Goal: Navigation & Orientation: Find specific page/section

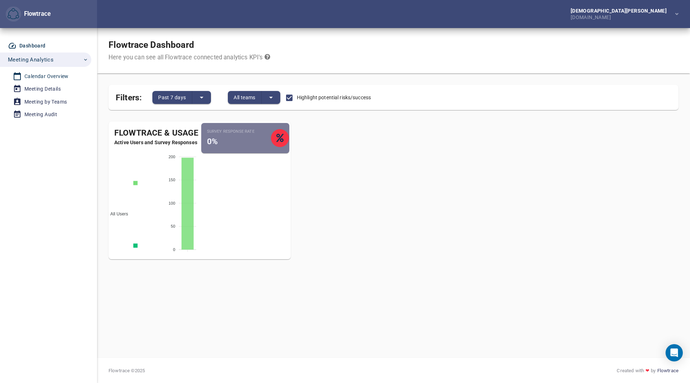
click at [45, 73] on div "Calendar Overview" at bounding box center [46, 76] width 44 height 9
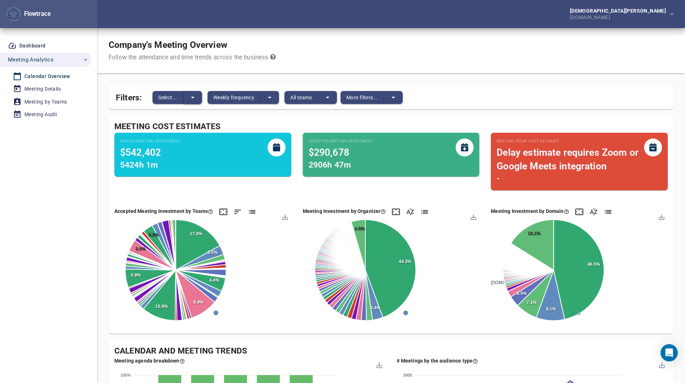
click at [193, 98] on icon "split button" at bounding box center [193, 98] width 4 height 2
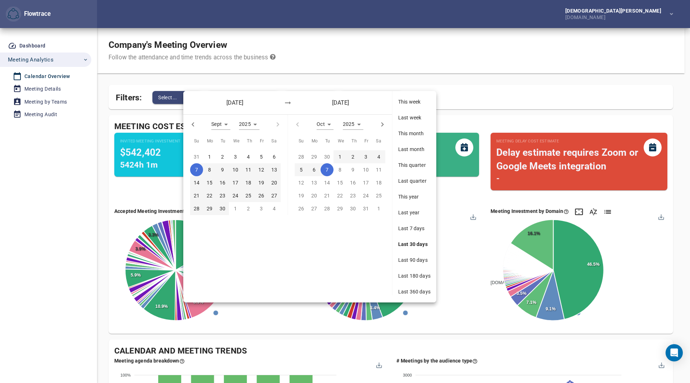
click at [505, 88] on div at bounding box center [345, 191] width 690 height 383
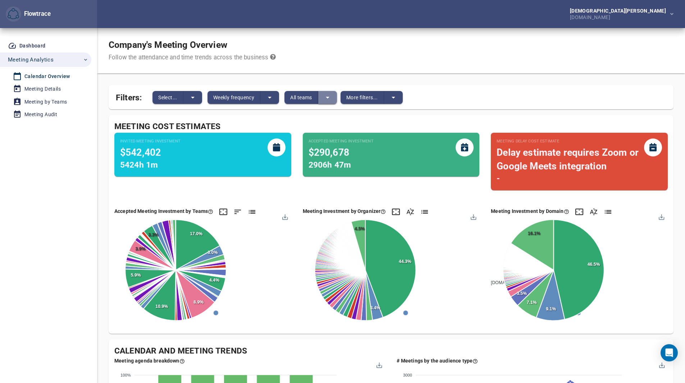
click at [331, 101] on icon "split button" at bounding box center [327, 97] width 9 height 9
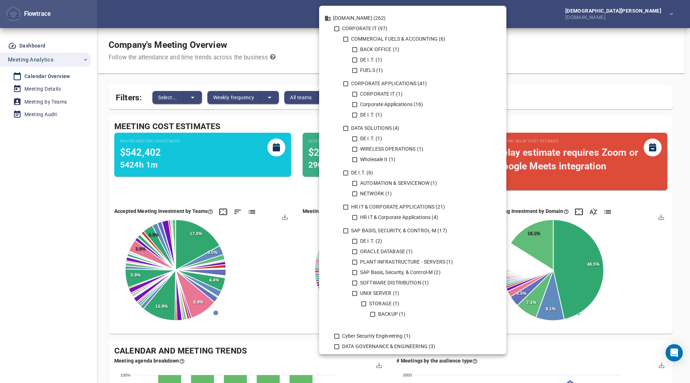
click at [590, 101] on div at bounding box center [345, 191] width 690 height 383
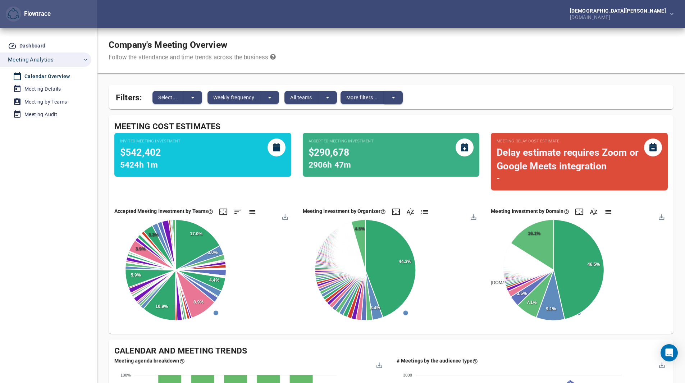
click at [397, 102] on button "split button" at bounding box center [393, 97] width 19 height 13
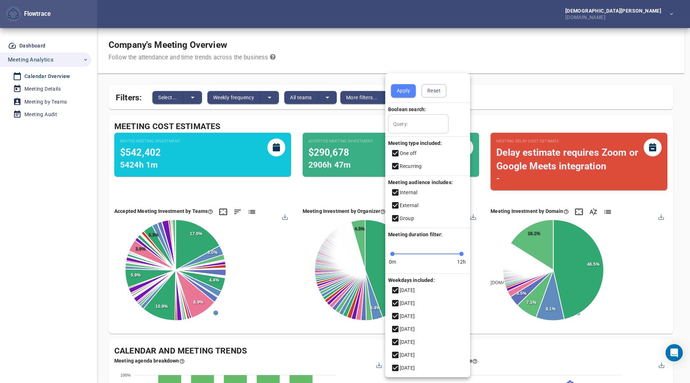
click at [531, 102] on div at bounding box center [345, 191] width 690 height 383
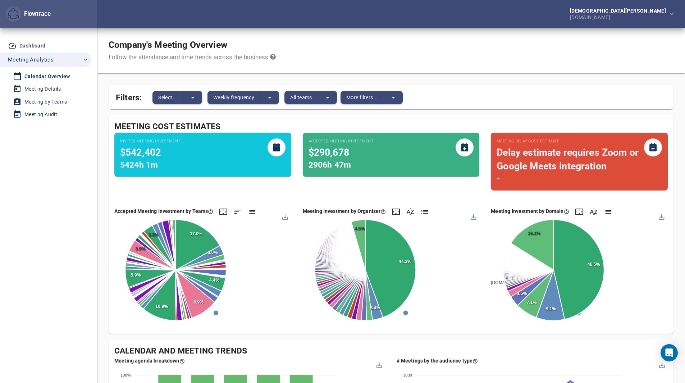
click at [47, 119] on link "Meeting Audit" at bounding box center [43, 115] width 86 height 12
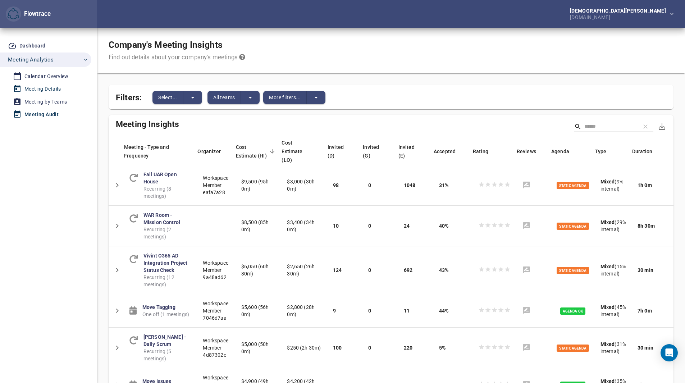
click at [45, 86] on div "Meeting Details" at bounding box center [42, 88] width 36 height 9
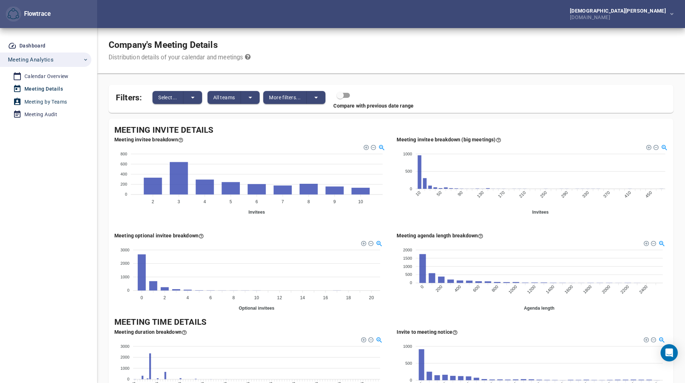
click at [45, 102] on div "Meeting by Teams" at bounding box center [45, 101] width 42 height 9
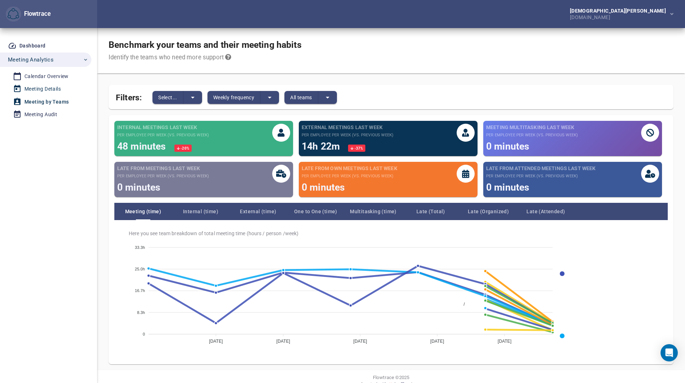
click at [46, 90] on div "Meeting Details" at bounding box center [42, 88] width 36 height 9
